Goal: Information Seeking & Learning: Learn about a topic

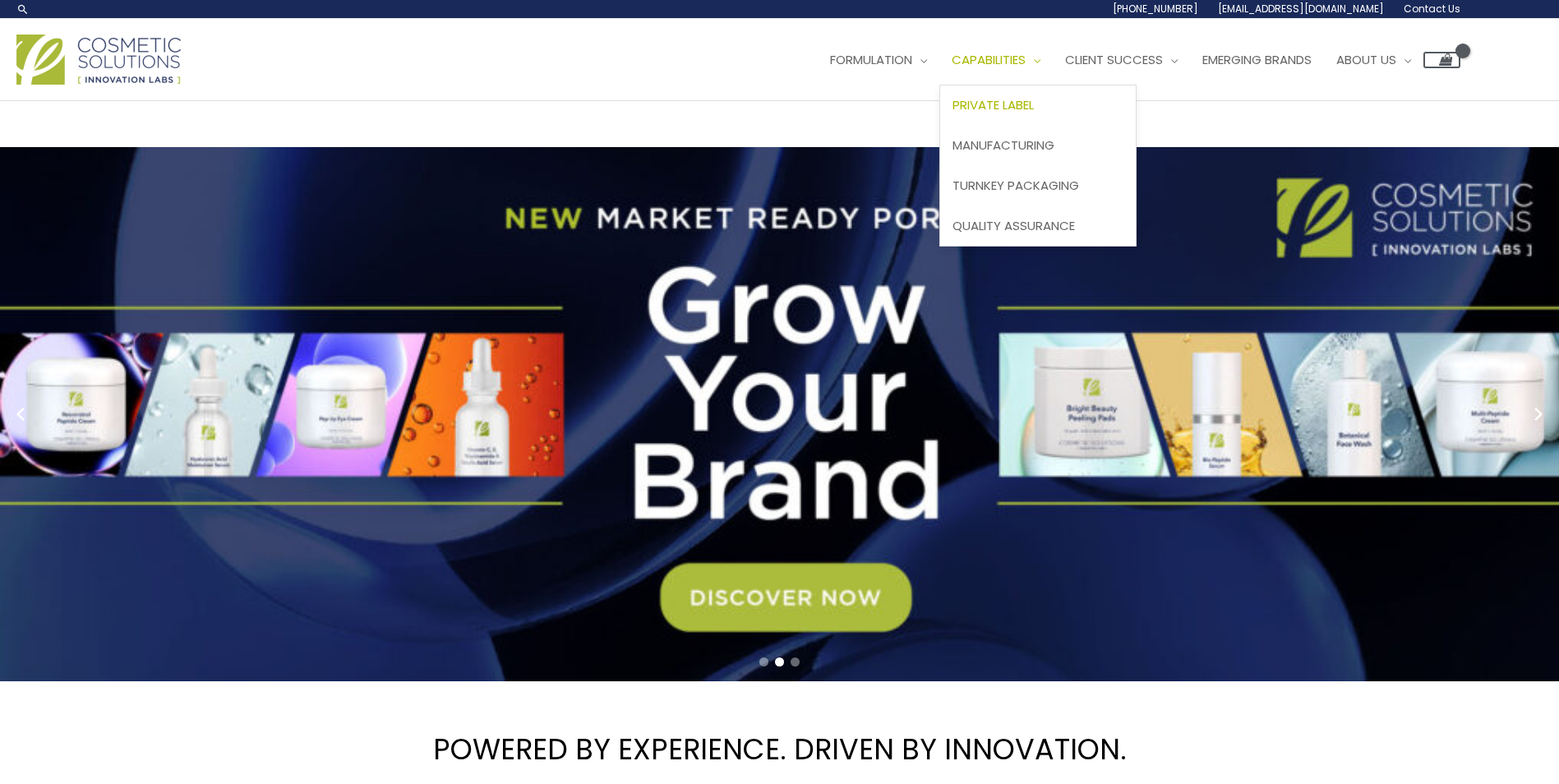
click at [953, 113] on span "Private Label" at bounding box center [993, 105] width 81 height 18
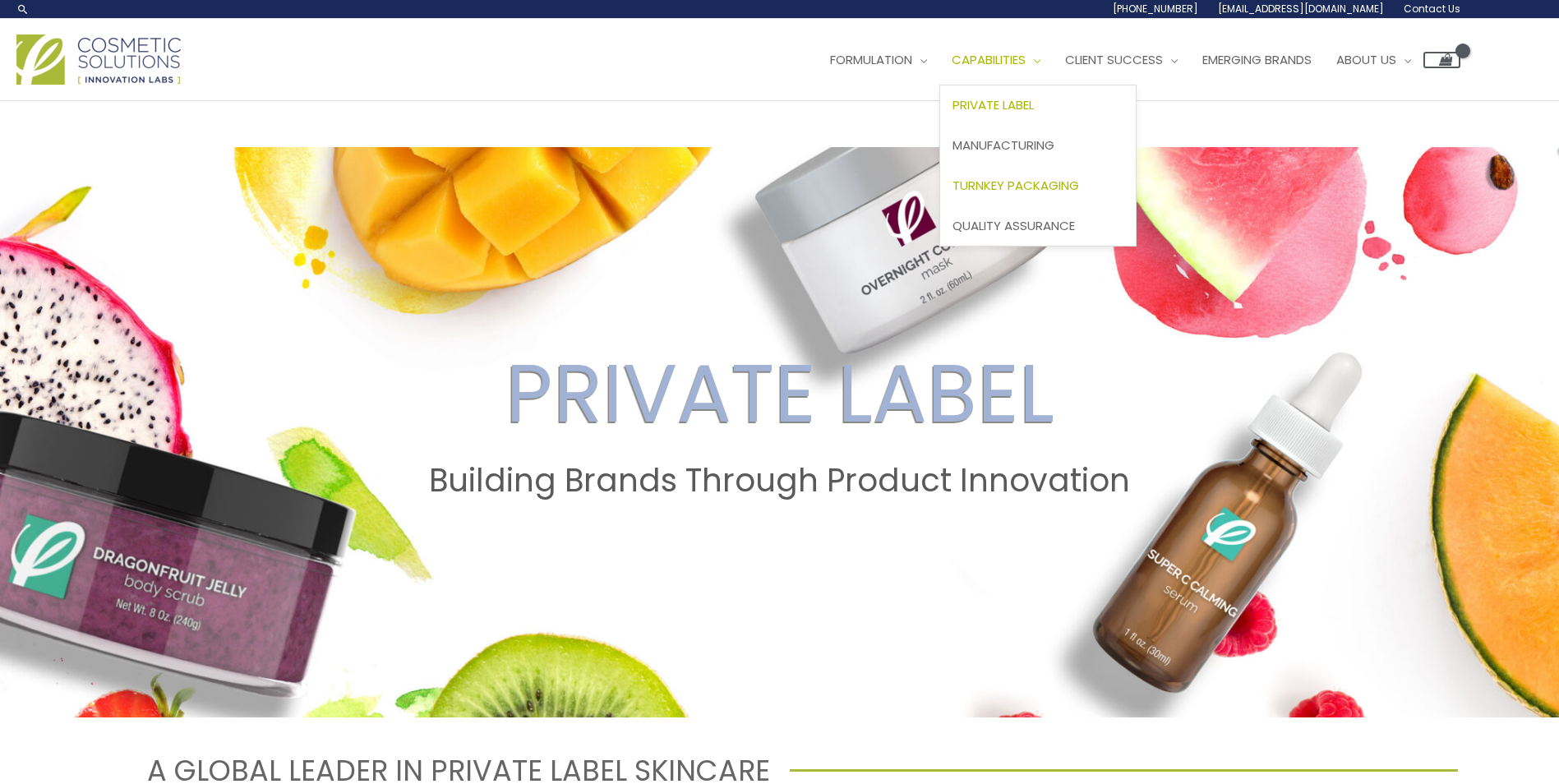
click at [953, 194] on span "Turnkey Packaging" at bounding box center [1016, 186] width 126 height 18
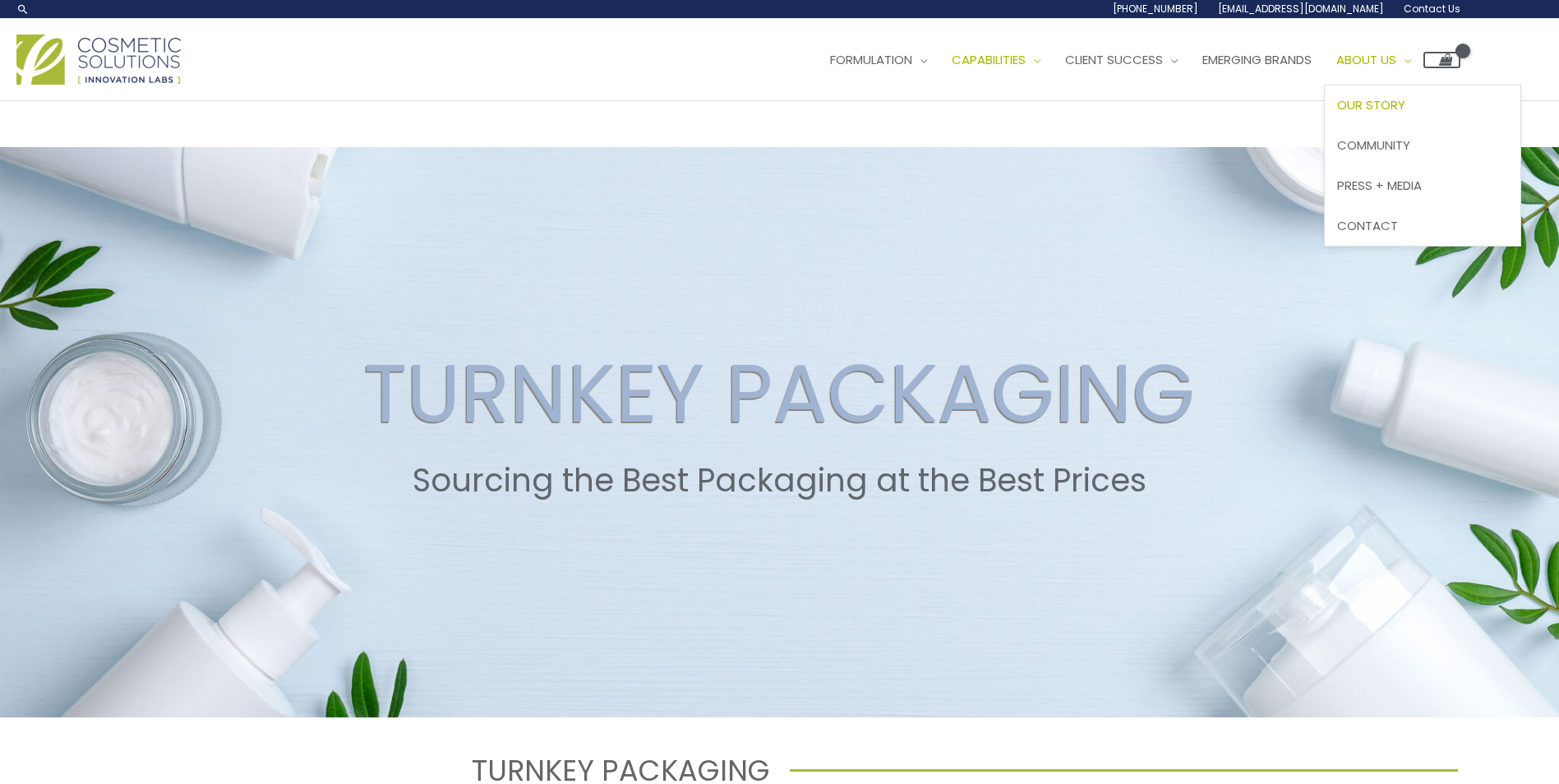
click at [1337, 113] on span "Our Story" at bounding box center [1371, 105] width 68 height 18
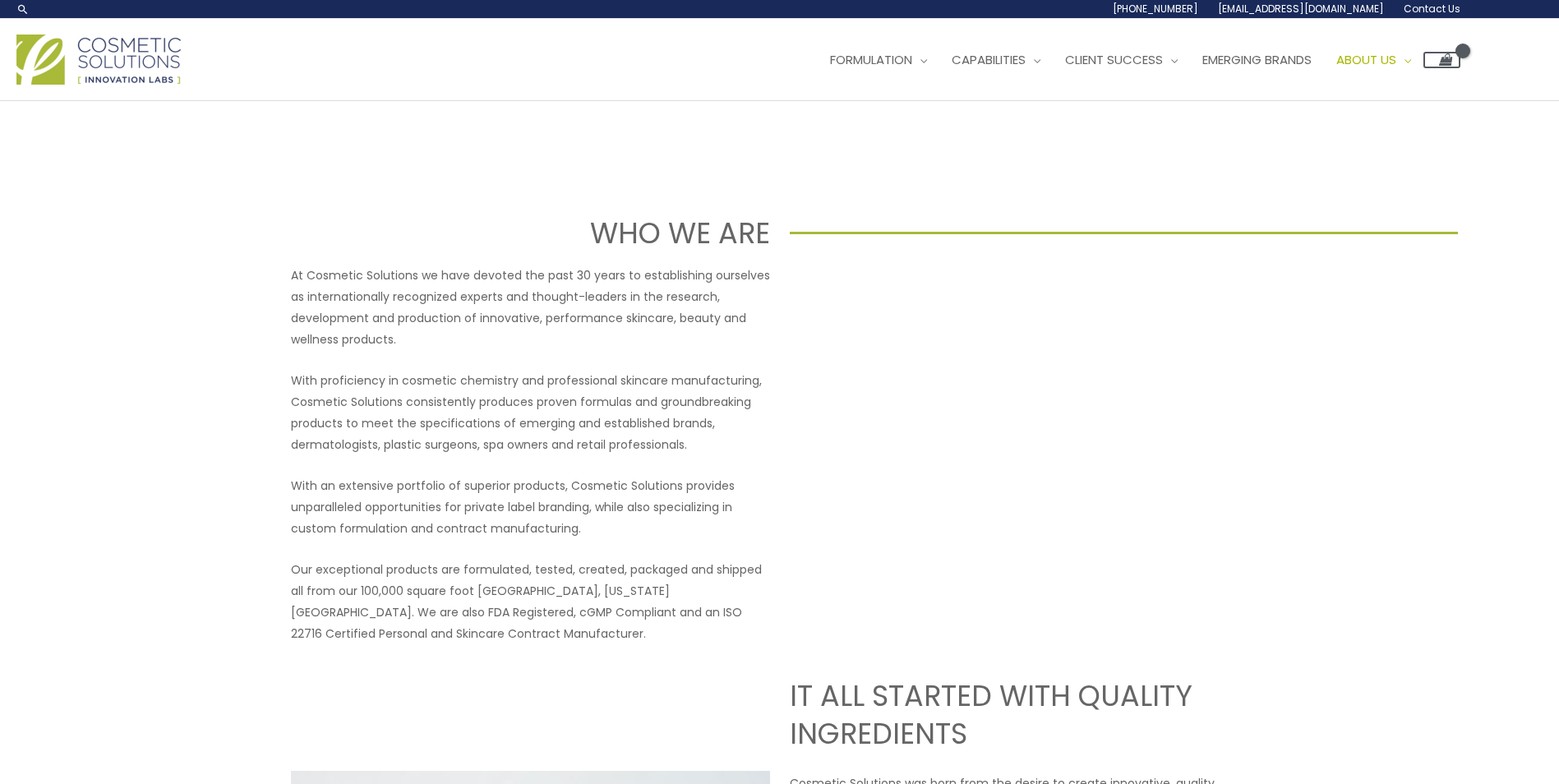
click at [0, 0] on input "Search..." at bounding box center [0, 0] width 0 height 0
type input "drop shipping"
